Goal: Task Accomplishment & Management: Manage account settings

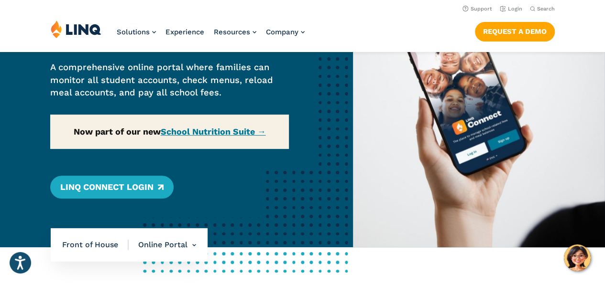
scroll to position [92, 0]
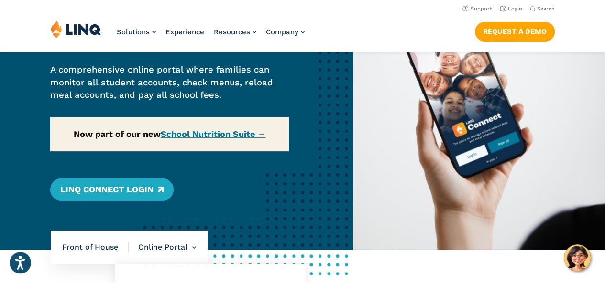
click at [179, 246] on li "Online Portal Overview Online Portal Free & Reduced Meals Point of Service (POS)" at bounding box center [162, 247] width 67 height 33
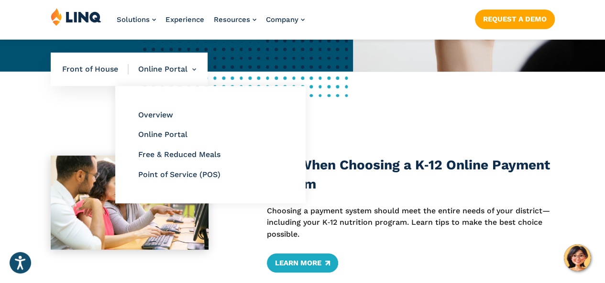
scroll to position [273, 0]
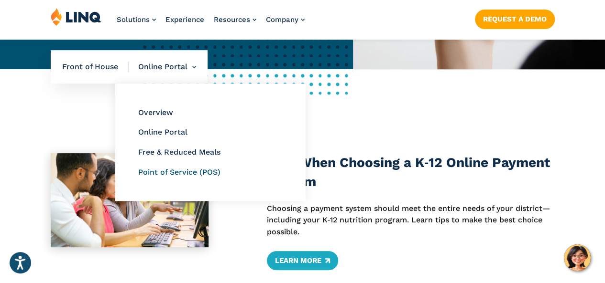
click at [185, 171] on link "Point of Service (POS)" at bounding box center [179, 172] width 82 height 9
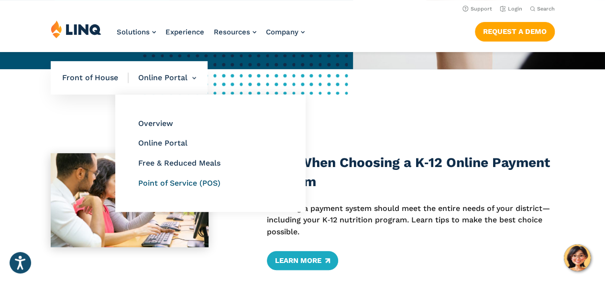
scroll to position [272, 0]
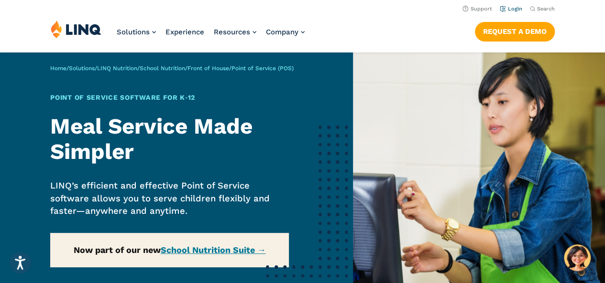
click at [508, 8] on link "Login" at bounding box center [511, 9] width 22 height 6
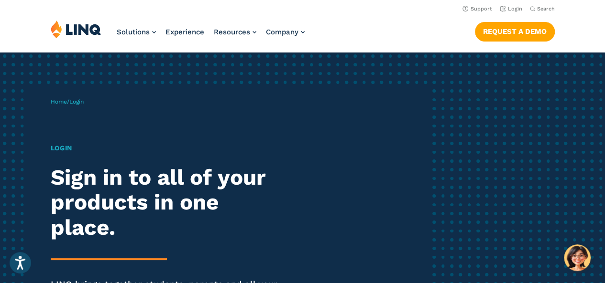
click at [79, 101] on span "Login" at bounding box center [76, 101] width 14 height 7
click at [79, 102] on span "Login" at bounding box center [76, 101] width 14 height 7
click at [82, 104] on span "Login" at bounding box center [76, 101] width 14 height 7
click at [61, 150] on h1 "Login" at bounding box center [167, 148] width 233 height 10
click at [511, 9] on link "Login" at bounding box center [511, 9] width 22 height 6
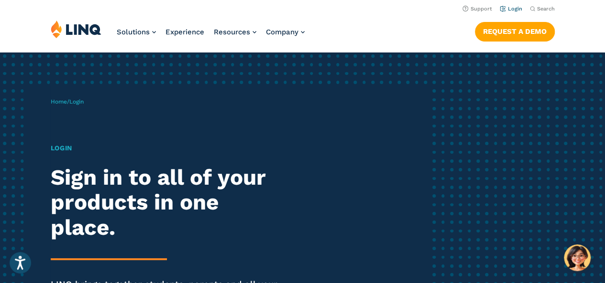
click at [513, 9] on link "Login" at bounding box center [511, 9] width 22 height 6
click at [502, 10] on link "Login" at bounding box center [511, 9] width 22 height 6
click at [507, 9] on link "Login" at bounding box center [511, 9] width 22 height 6
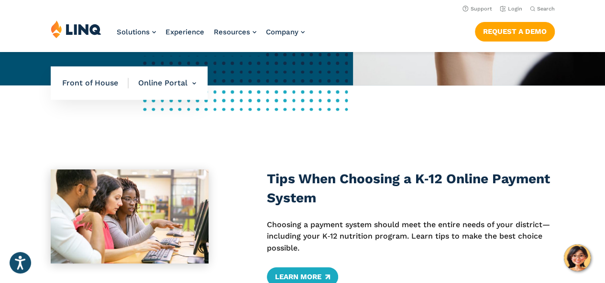
scroll to position [252, 0]
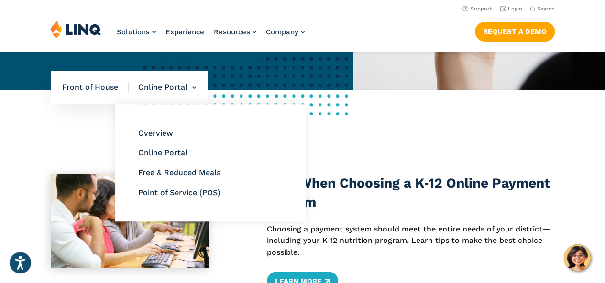
click at [183, 81] on li "Online Portal Overview Online Portal Free & Reduced Meals Point of Service (POS)" at bounding box center [162, 87] width 67 height 33
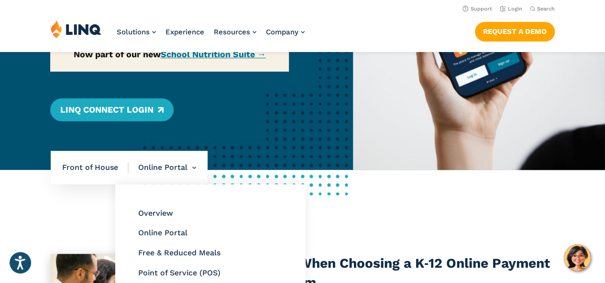
scroll to position [0, 0]
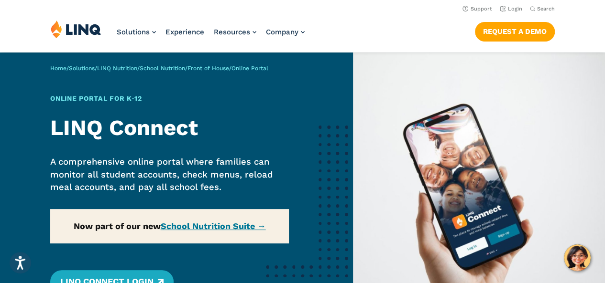
click at [203, 226] on div "Home / Solutions / LINQ Nutrition / School Nutrition / Front of House / Online …" at bounding box center [176, 198] width 353 height 290
click at [513, 9] on link "Login" at bounding box center [511, 9] width 22 height 6
